Goal: Task Accomplishment & Management: Manage account settings

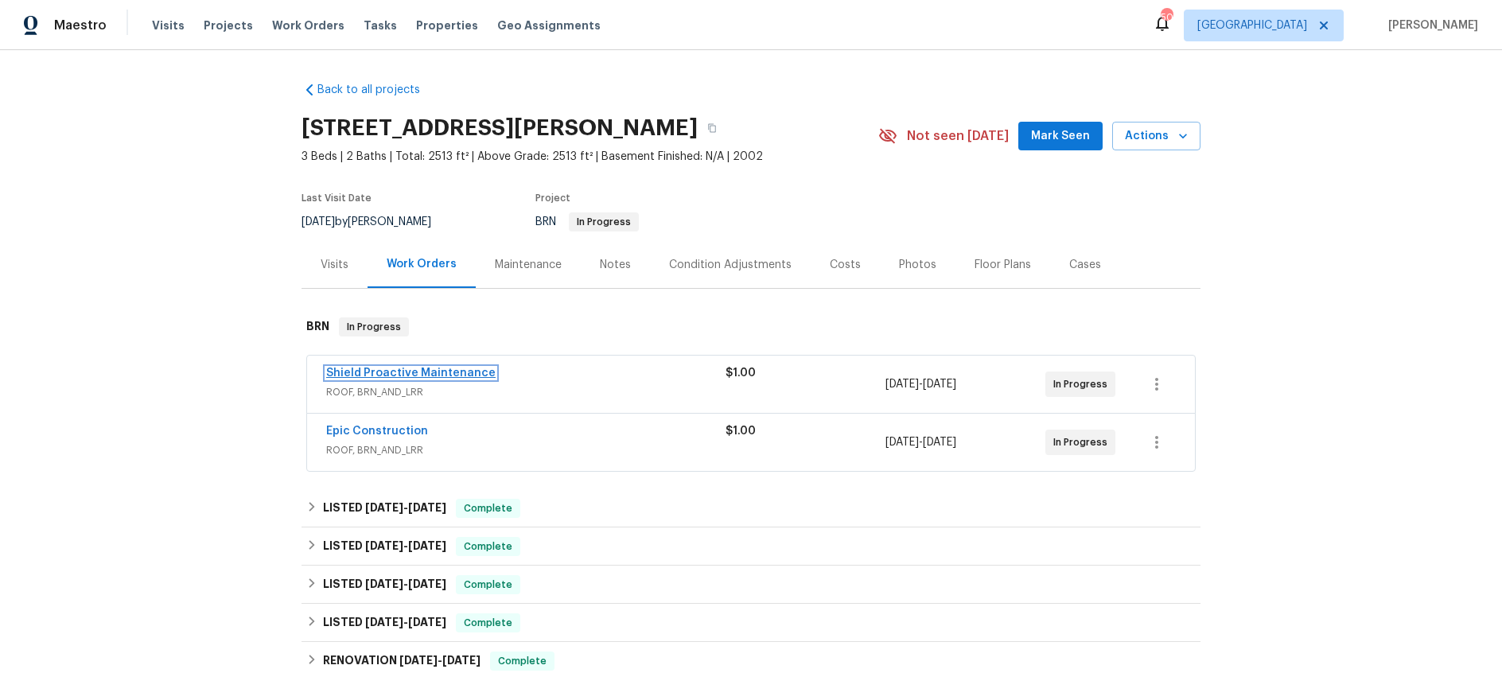
click at [466, 368] on link "Shield Proactive Maintenance" at bounding box center [411, 373] width 170 height 11
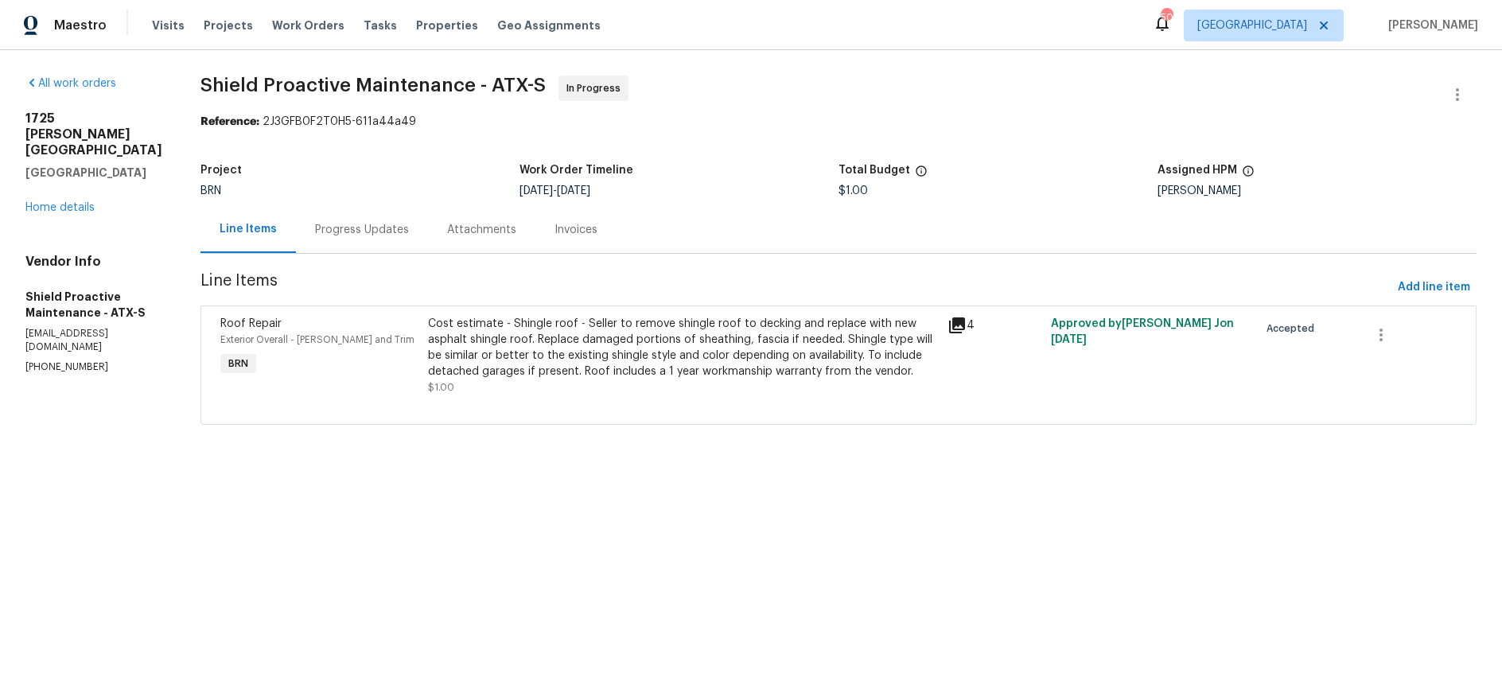
click at [354, 235] on div "Progress Updates" at bounding box center [362, 230] width 94 height 16
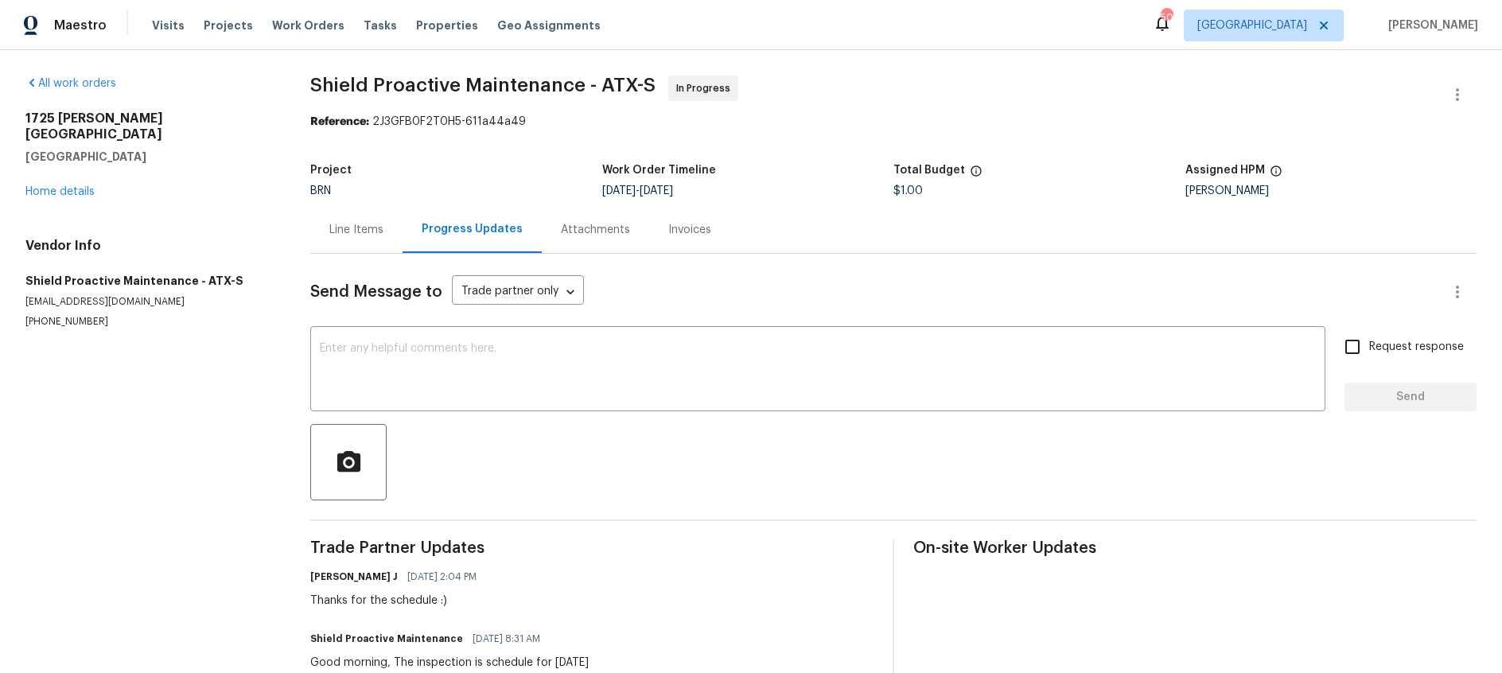
click at [72, 169] on div "[STREET_ADDRESS][PERSON_NAME] Home details" at bounding box center [148, 155] width 247 height 89
click at [71, 186] on link "Home details" at bounding box center [59, 191] width 69 height 11
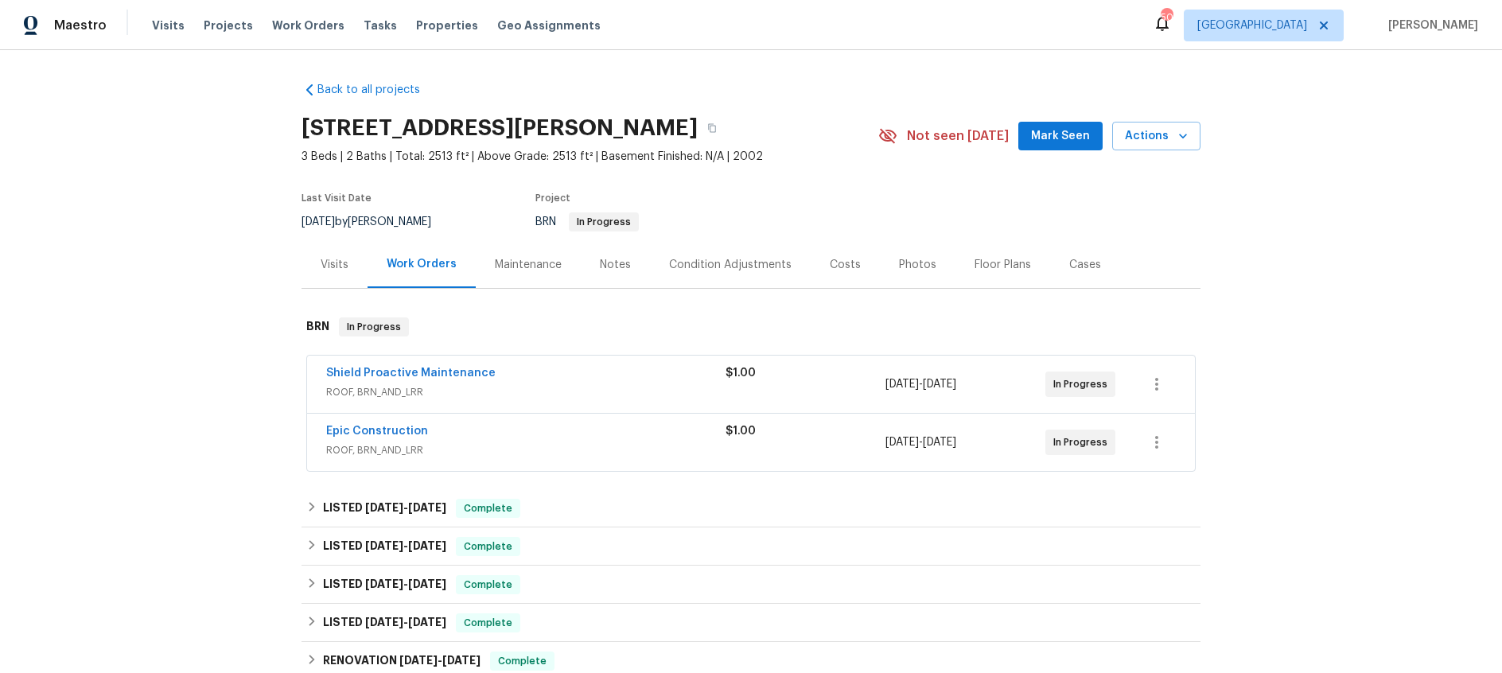
click at [343, 268] on div "Visits" at bounding box center [335, 265] width 28 height 16
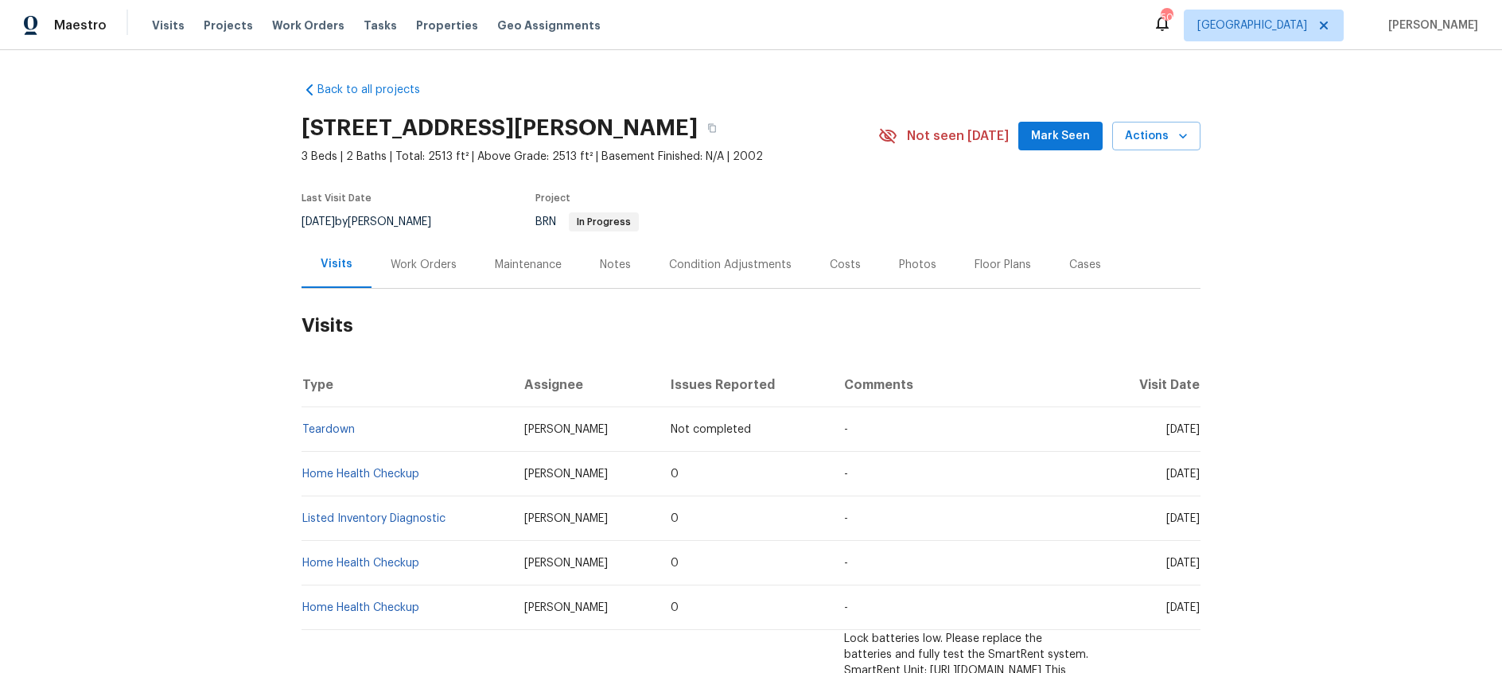
click at [439, 271] on div "Work Orders" at bounding box center [424, 265] width 66 height 16
